Goal: Check status

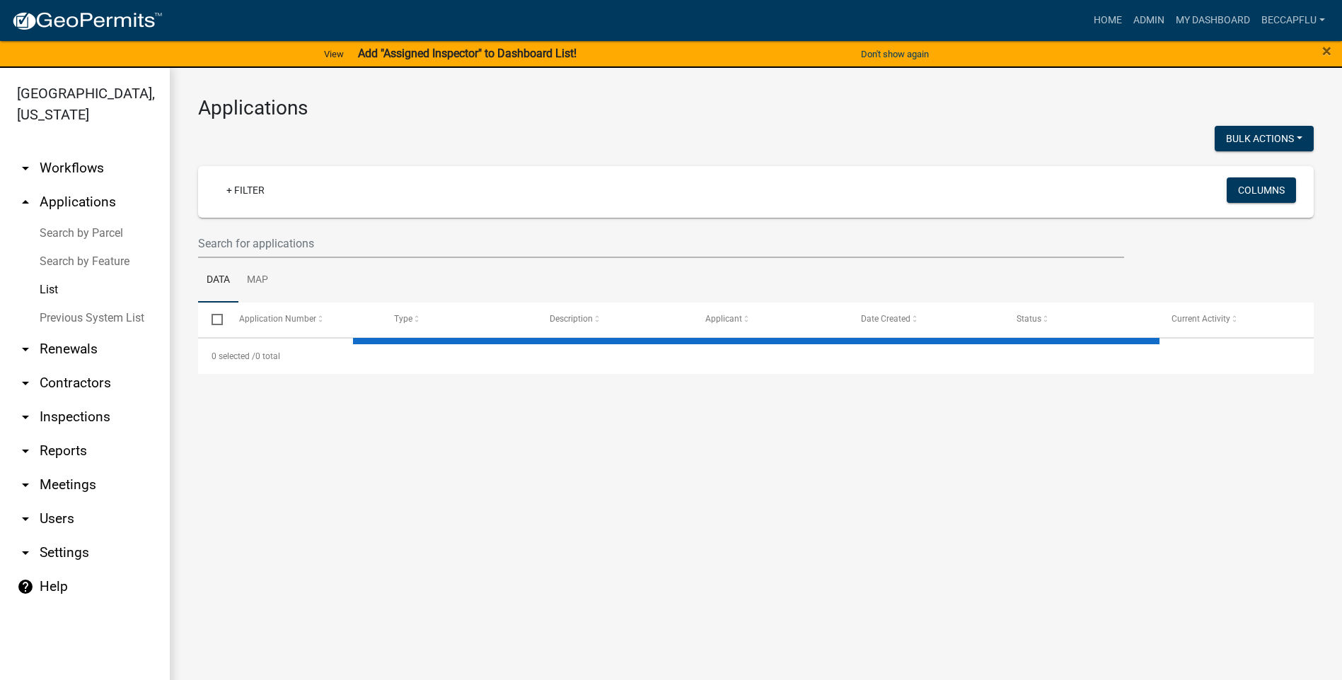
select select "3: 100"
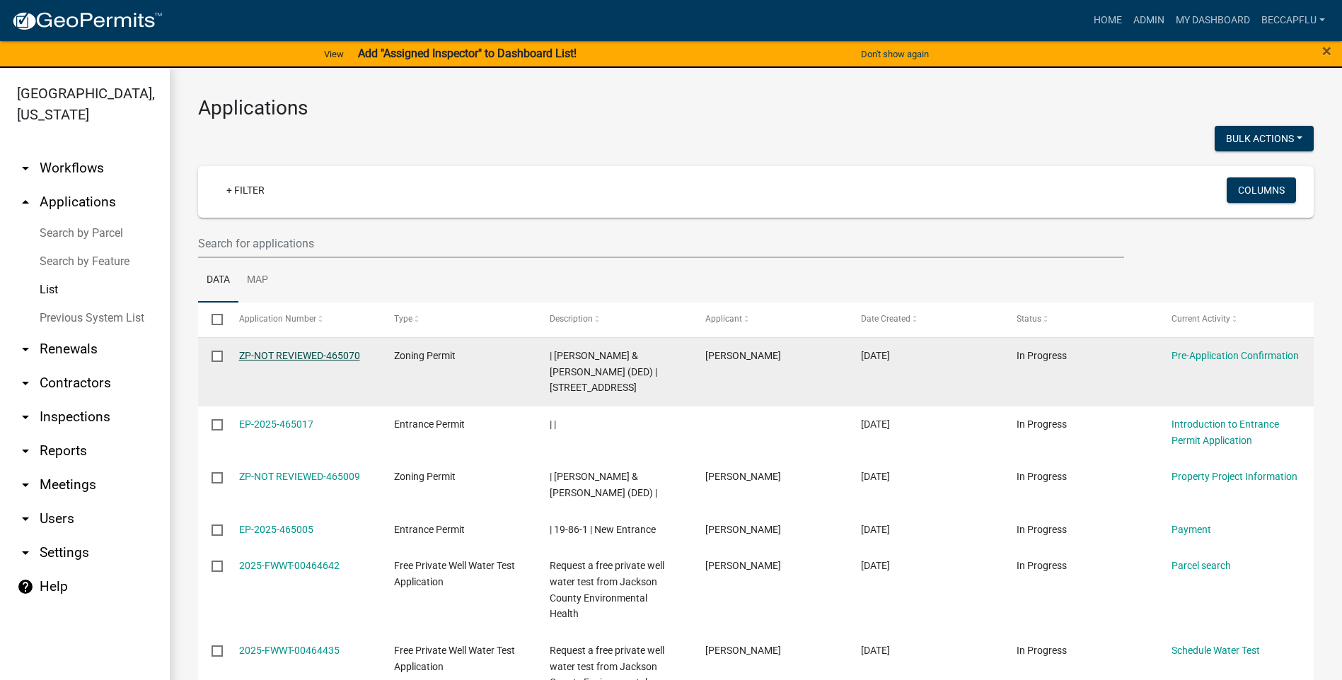
click at [317, 356] on link "ZP-NOT REVIEWED-465070" at bounding box center [299, 355] width 121 height 11
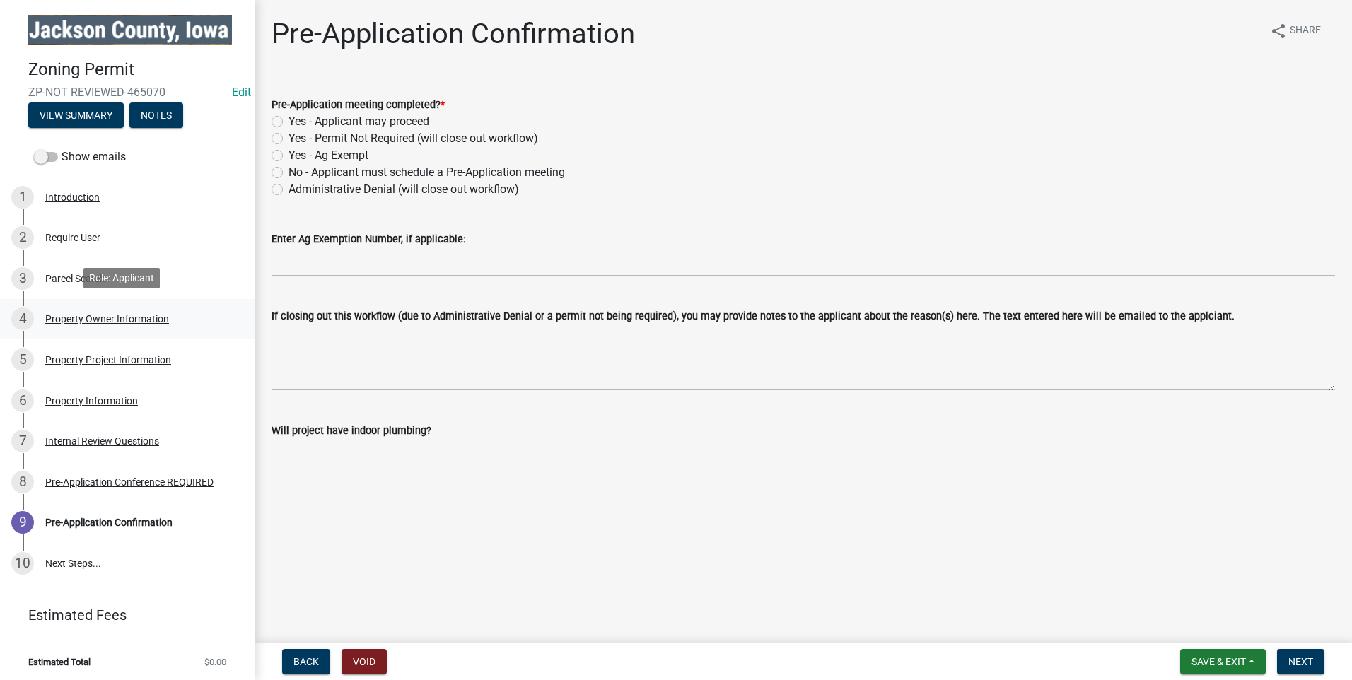
click at [69, 314] on div "Property Owner Information" at bounding box center [107, 319] width 124 height 10
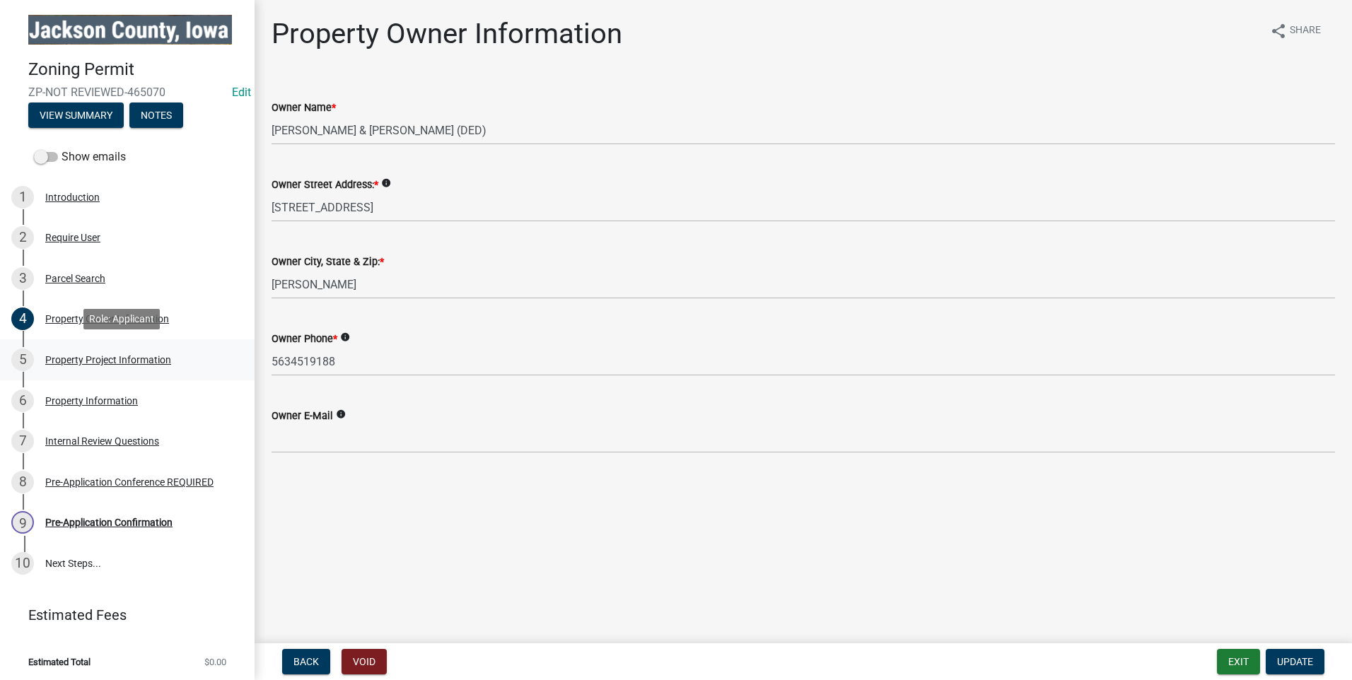
click at [100, 358] on div "Property Project Information" at bounding box center [108, 360] width 126 height 10
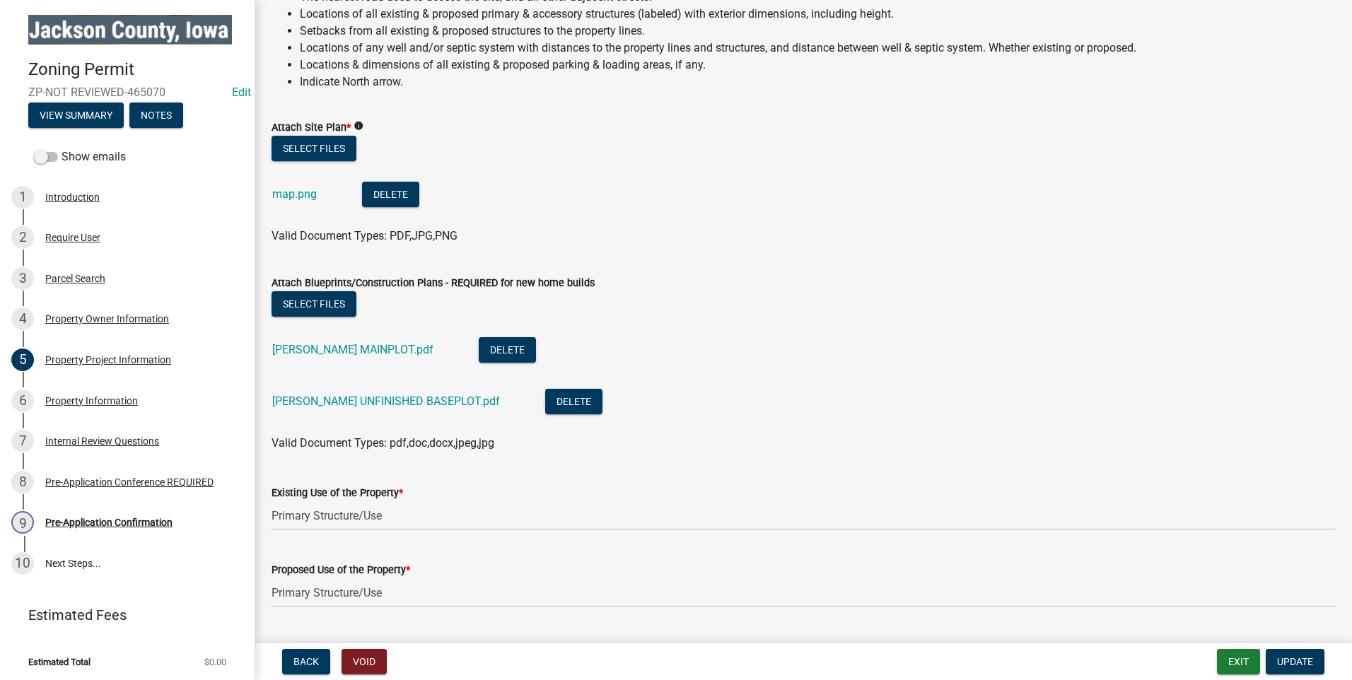
scroll to position [1414, 0]
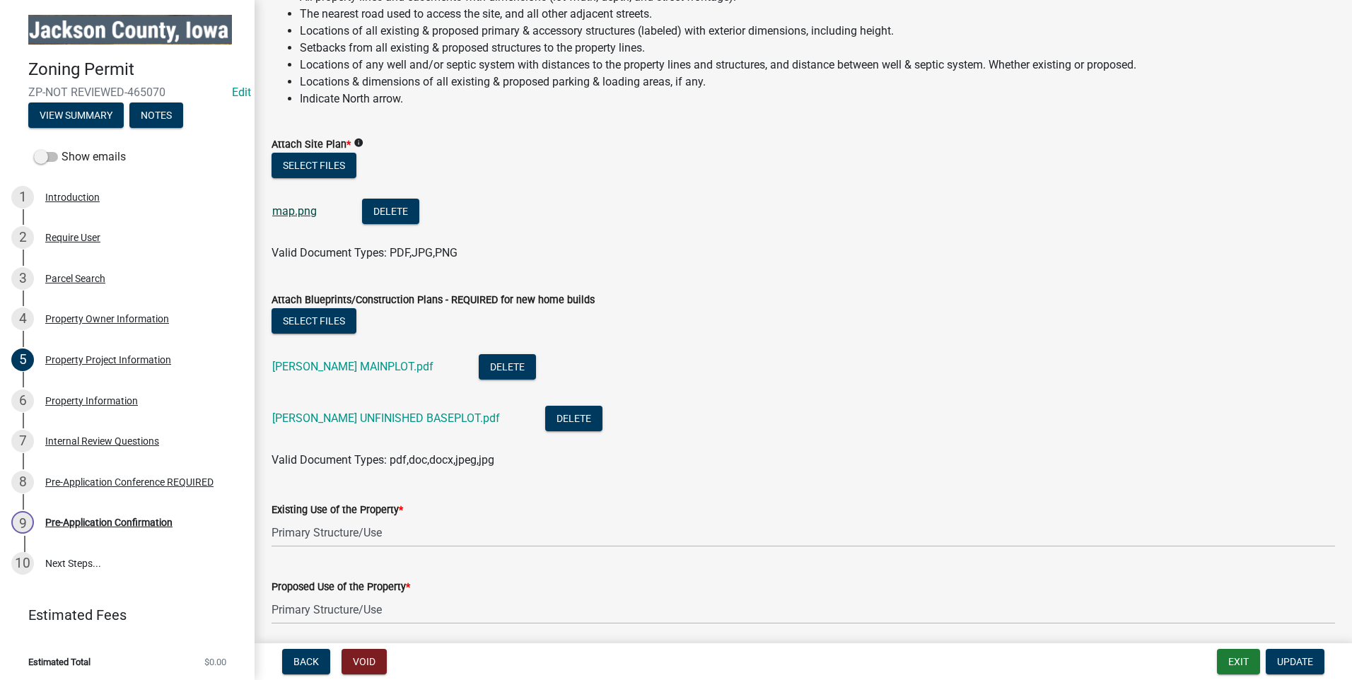
click at [293, 204] on link "map.png" at bounding box center [294, 210] width 45 height 13
click at [318, 363] on link "[PERSON_NAME] MAINPLOT.pdf" at bounding box center [352, 366] width 161 height 13
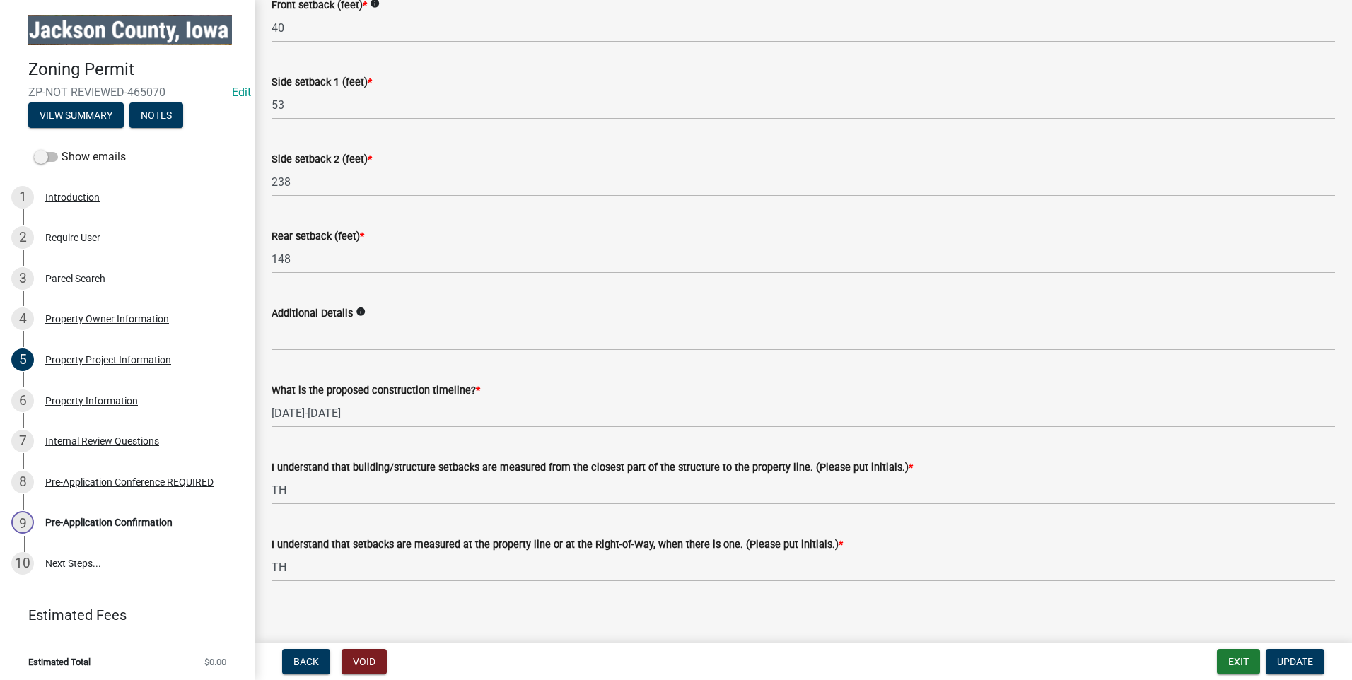
scroll to position [2233, 0]
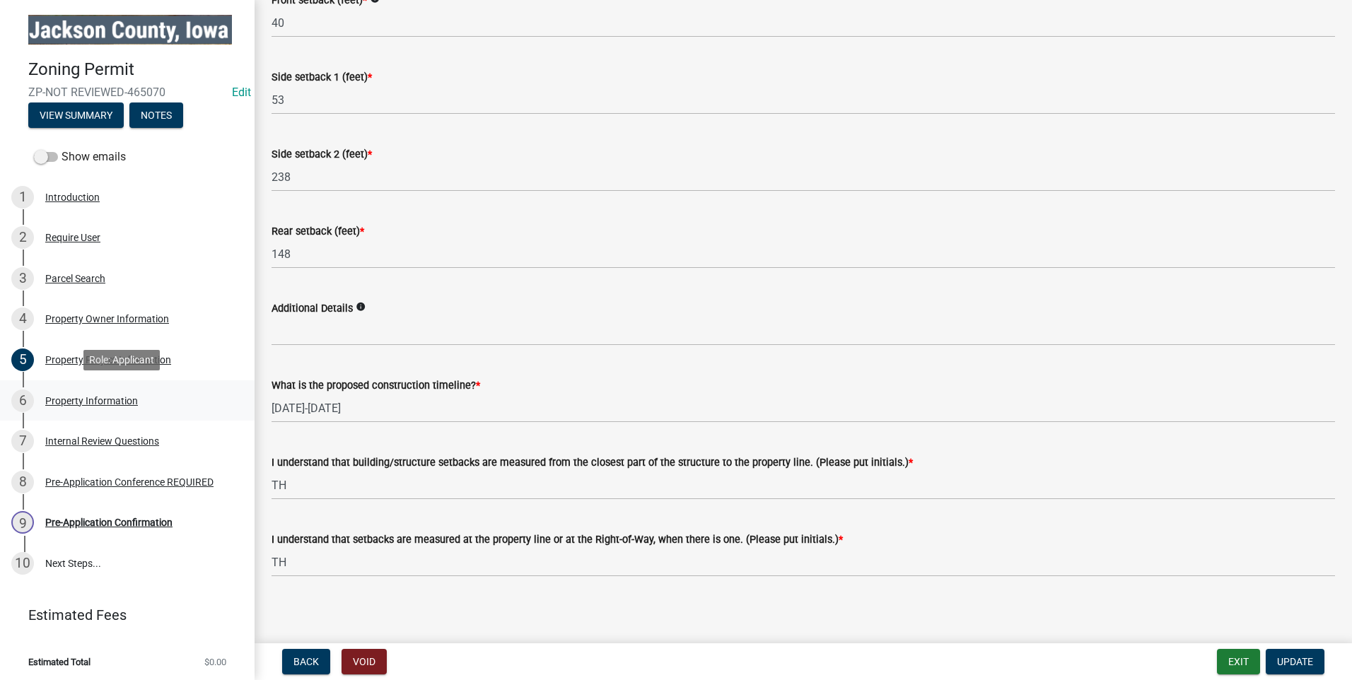
click at [87, 399] on div "Property Information" at bounding box center [91, 401] width 93 height 10
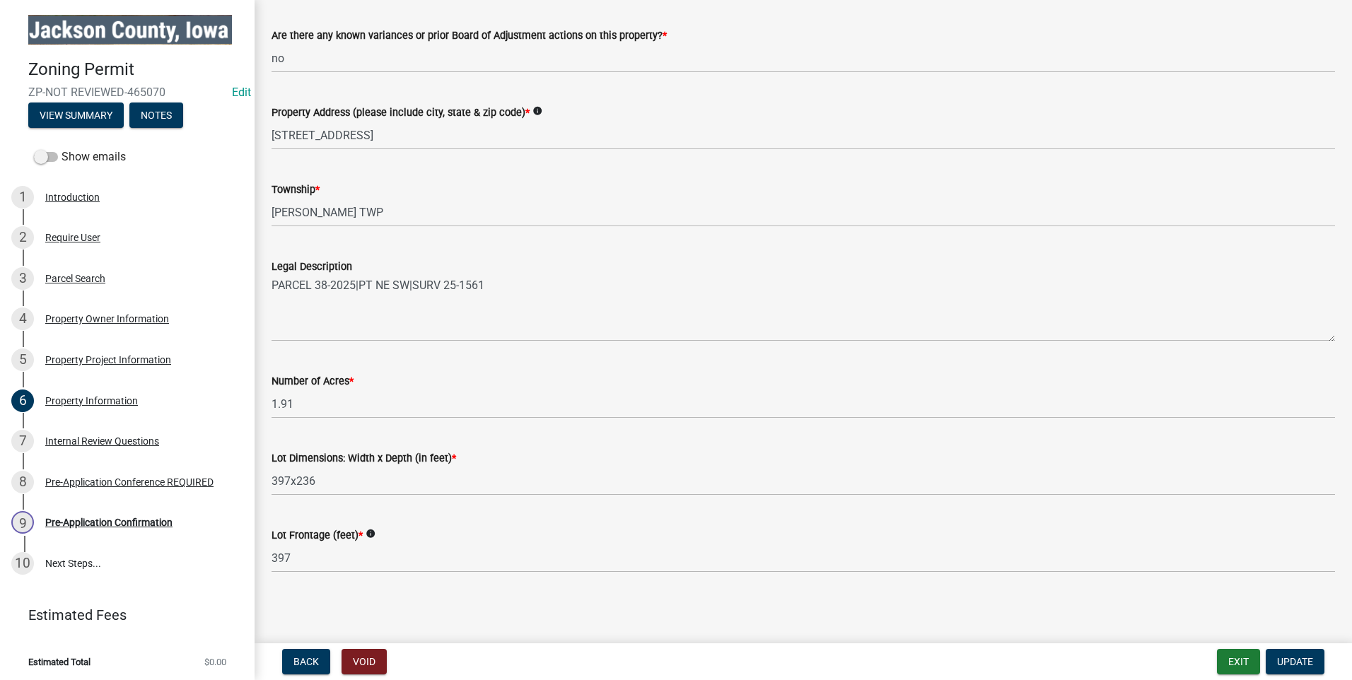
scroll to position [231, 0]
click at [103, 437] on div "Internal Review Questions" at bounding box center [102, 441] width 114 height 10
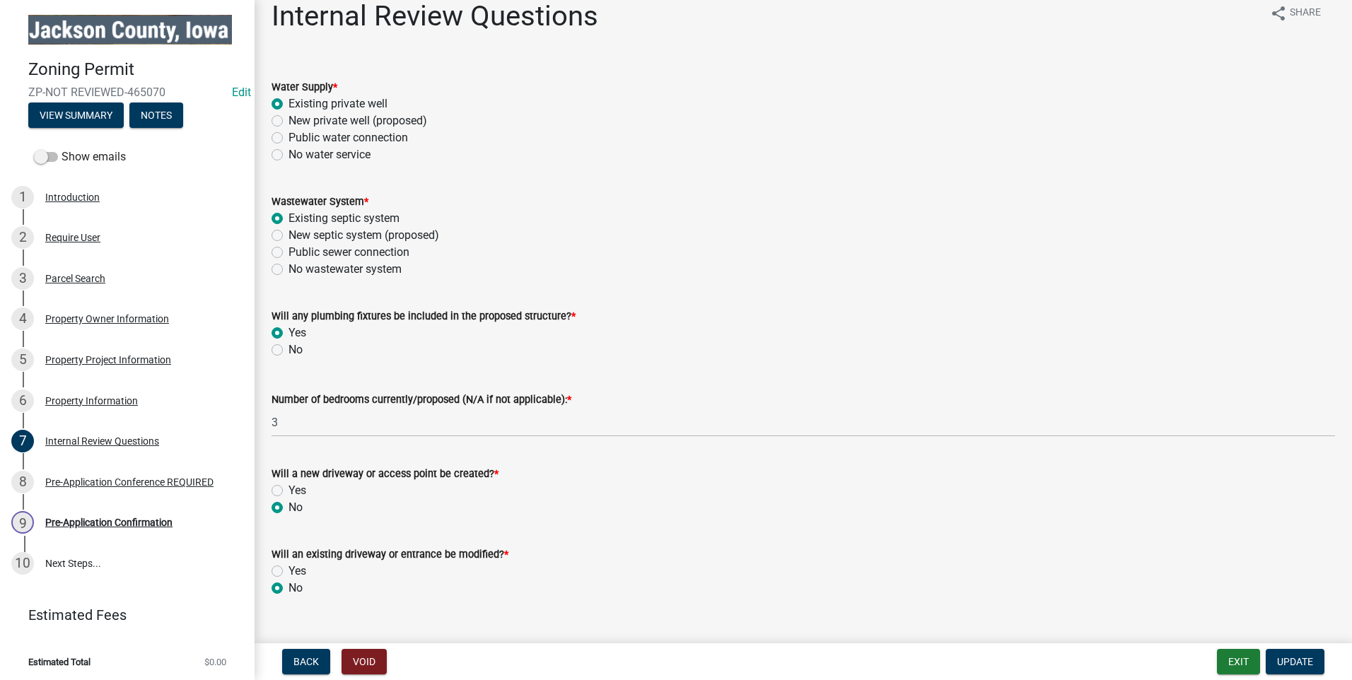
scroll to position [45, 0]
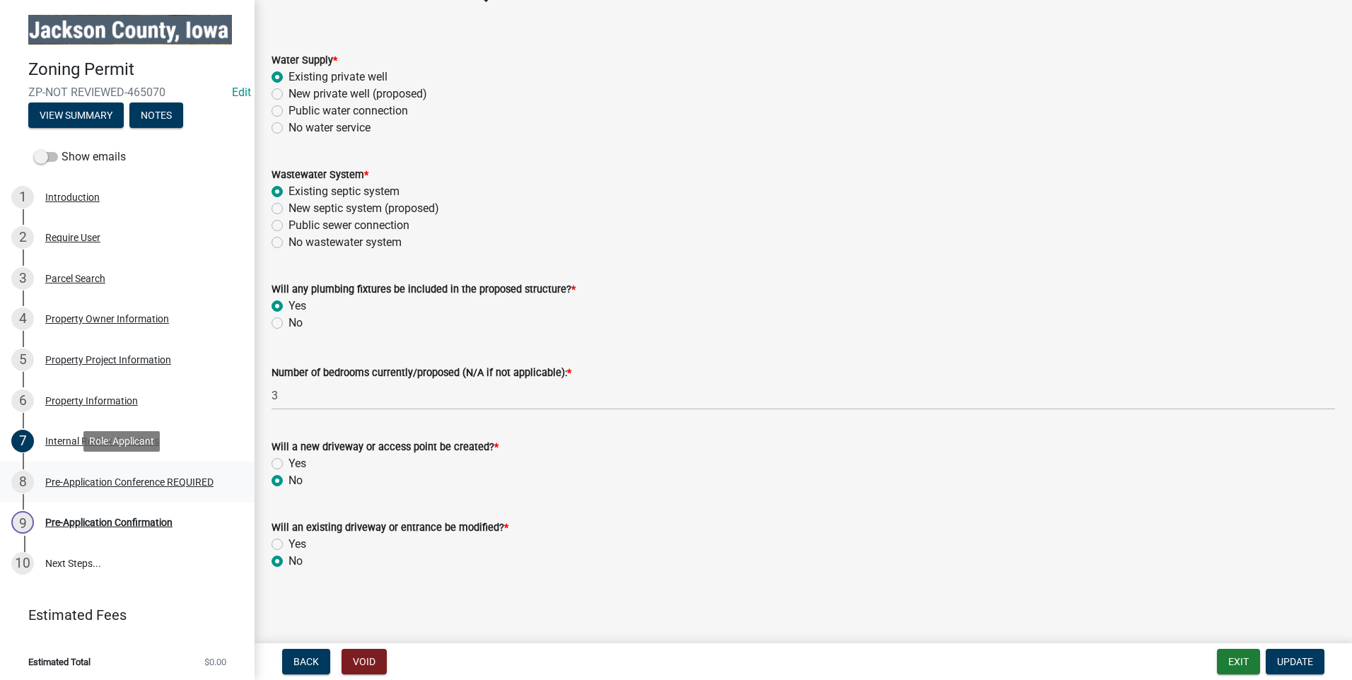
click at [56, 483] on div "Pre-Application Conference REQUIRED" at bounding box center [129, 482] width 168 height 10
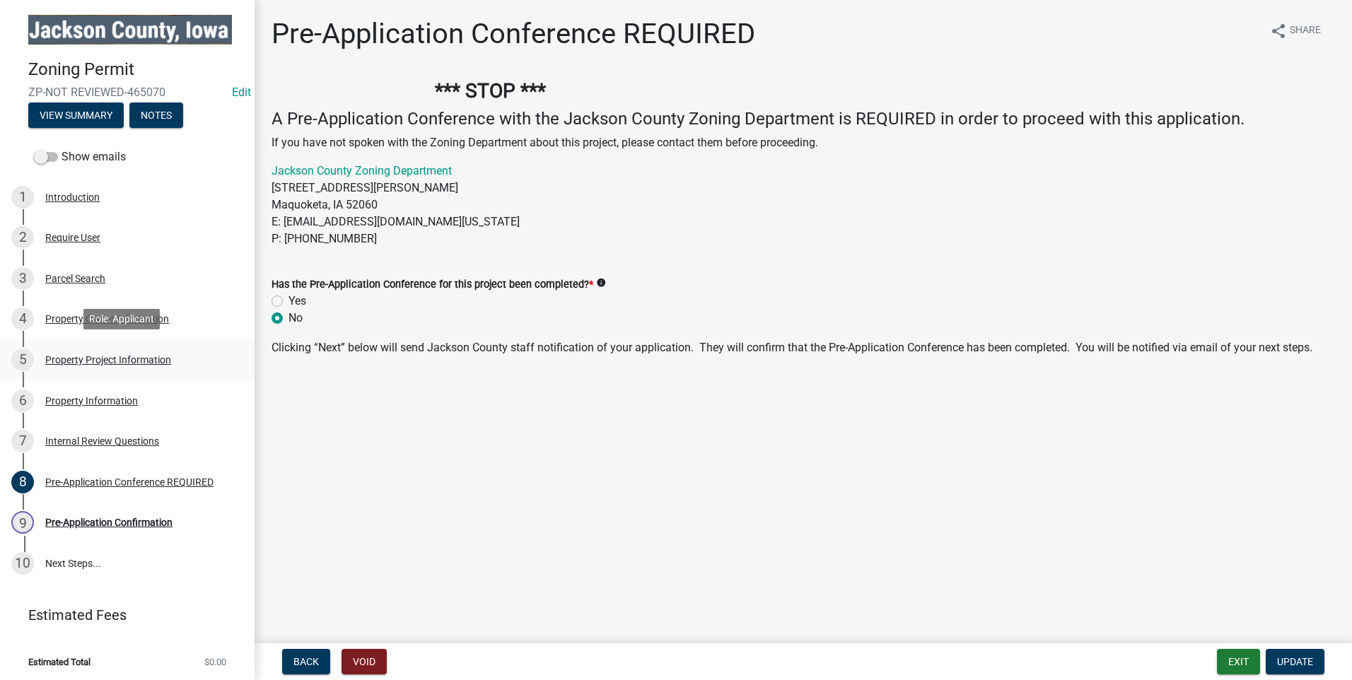
click at [82, 355] on div "Property Project Information" at bounding box center [108, 360] width 126 height 10
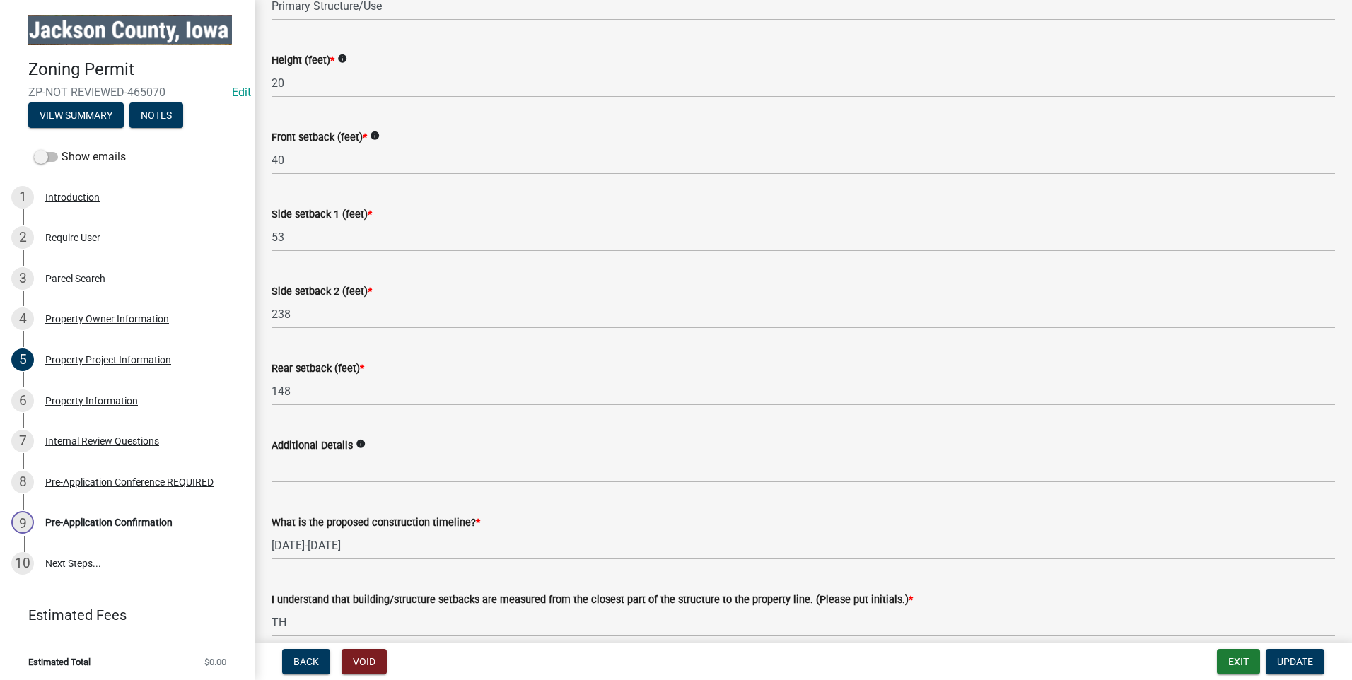
scroll to position [2233, 0]
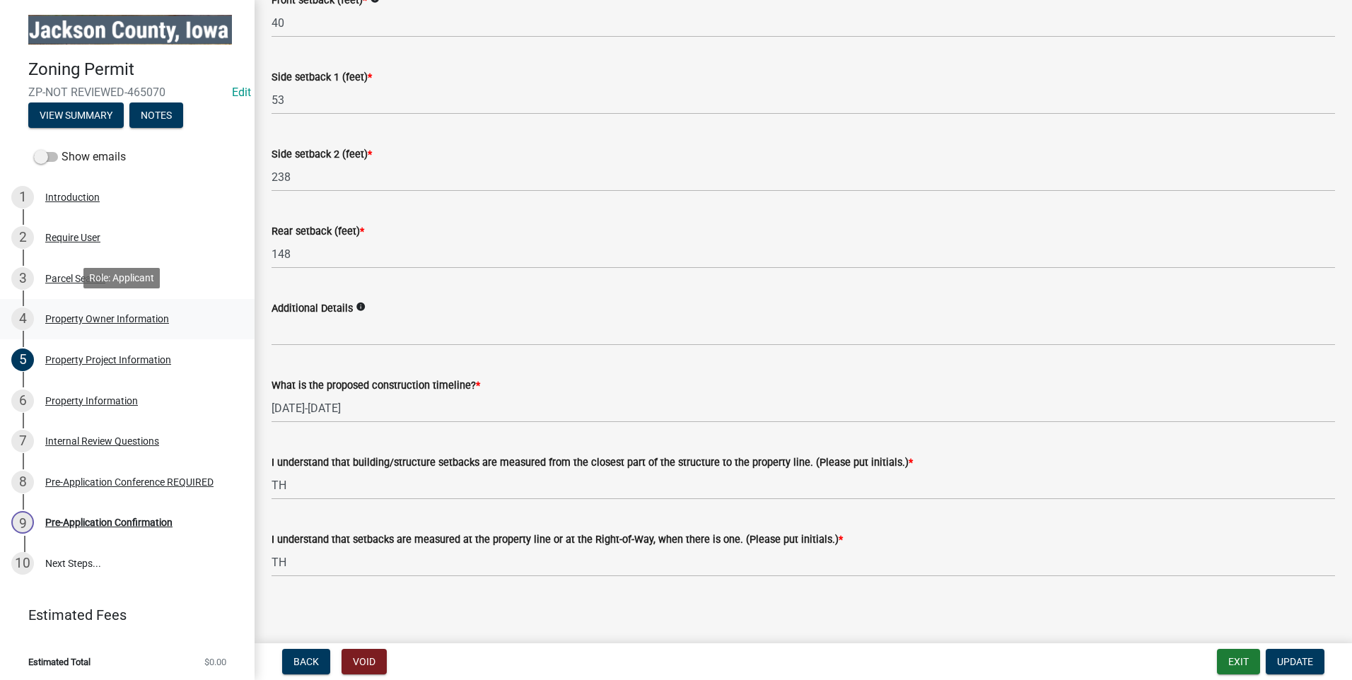
click at [71, 314] on div "Property Owner Information" at bounding box center [107, 319] width 124 height 10
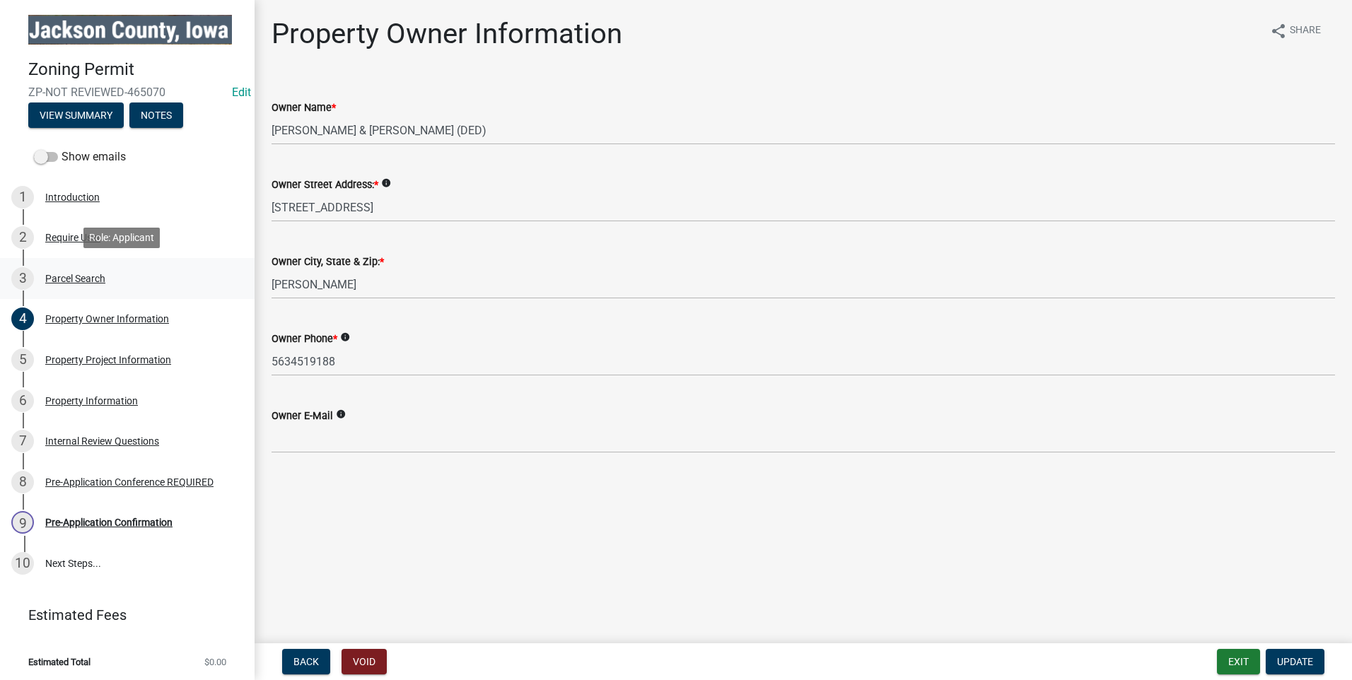
click at [62, 277] on div "Parcel Search" at bounding box center [75, 279] width 60 height 10
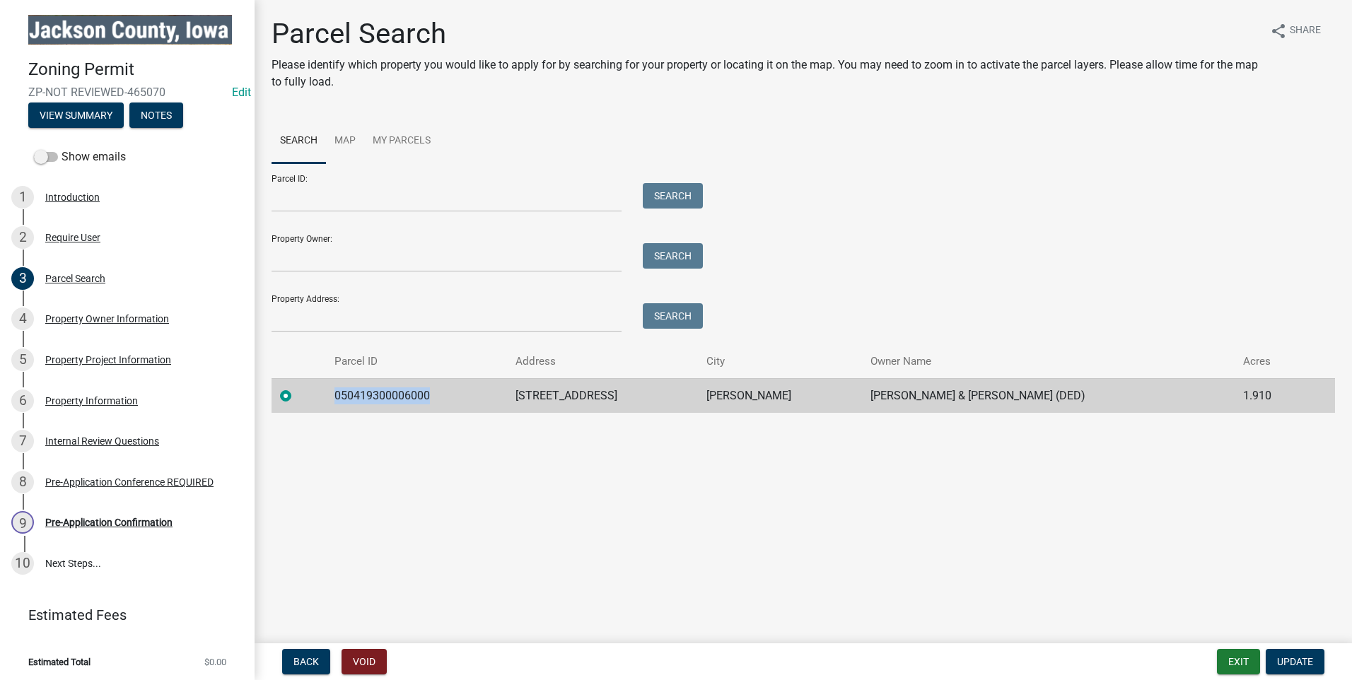
drag, startPoint x: 434, startPoint y: 393, endPoint x: 336, endPoint y: 403, distance: 98.8
click at [336, 403] on td "050419300006000" at bounding box center [416, 395] width 181 height 35
drag, startPoint x: 336, startPoint y: 403, endPoint x: 386, endPoint y: 397, distance: 50.6
copy td "050419300006000"
